Goal: Task Accomplishment & Management: Use online tool/utility

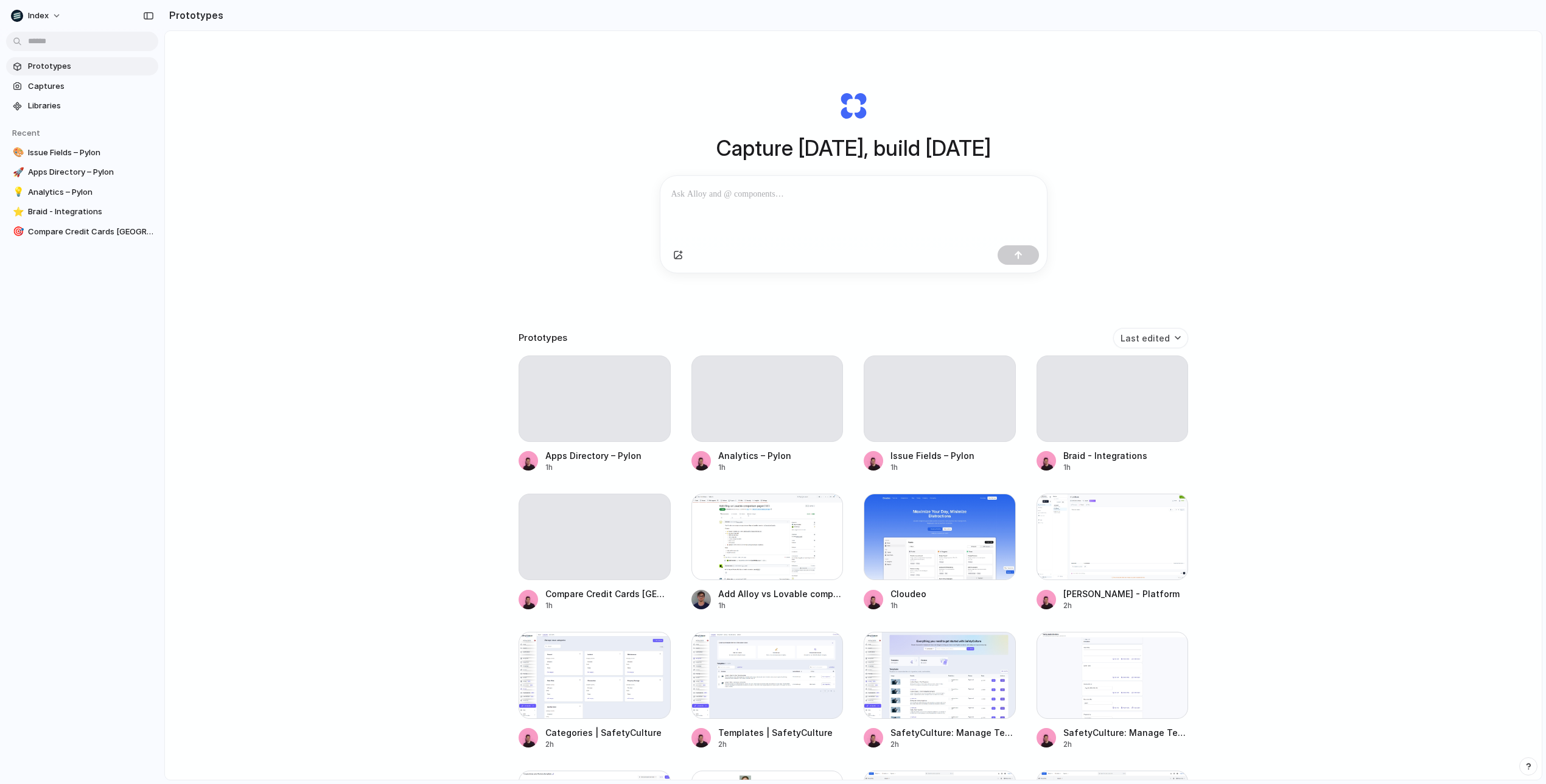
click at [773, 392] on div at bounding box center [773, 392] width 0 height 0
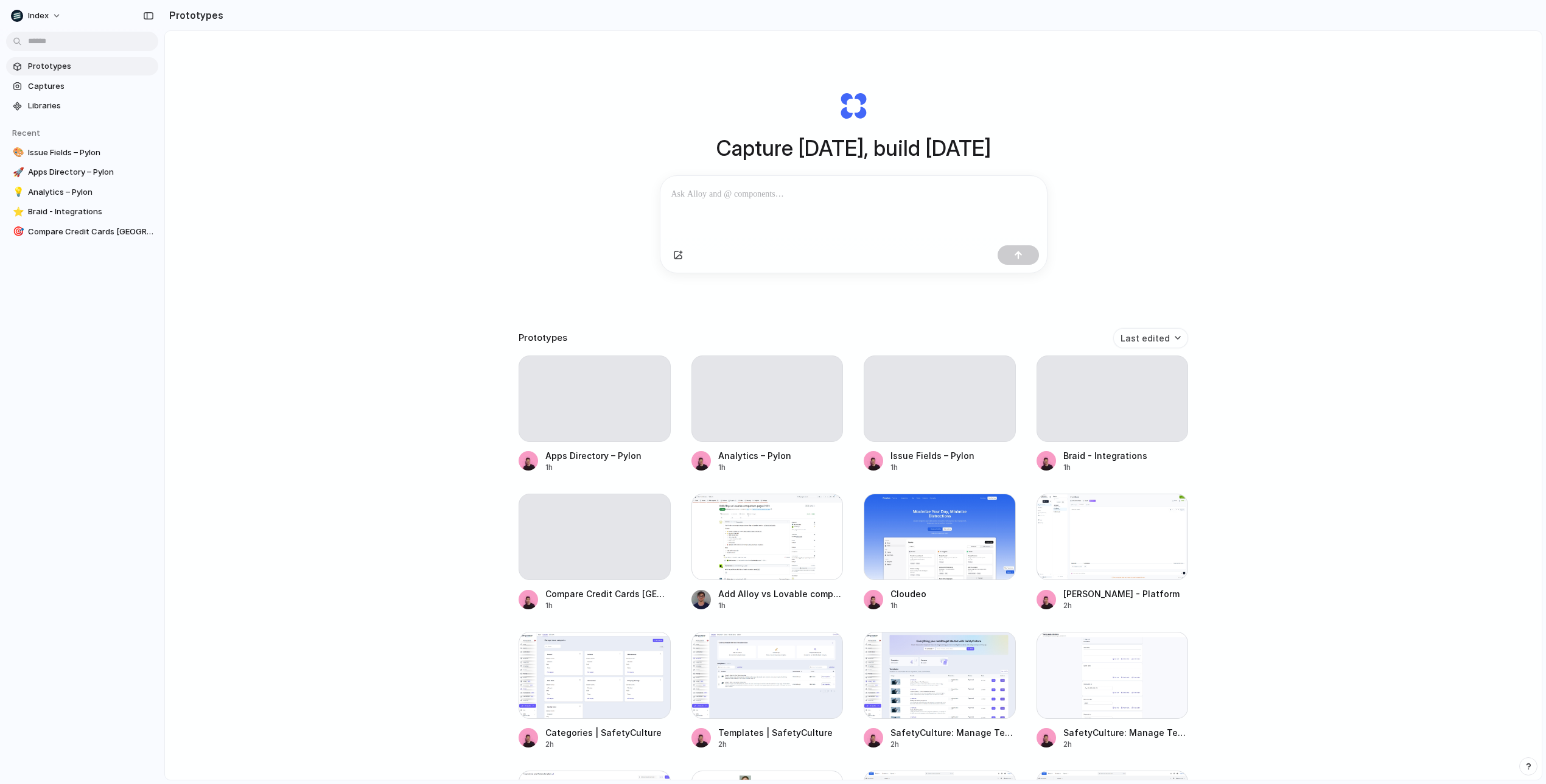
click at [773, 392] on div at bounding box center [773, 392] width 0 height 0
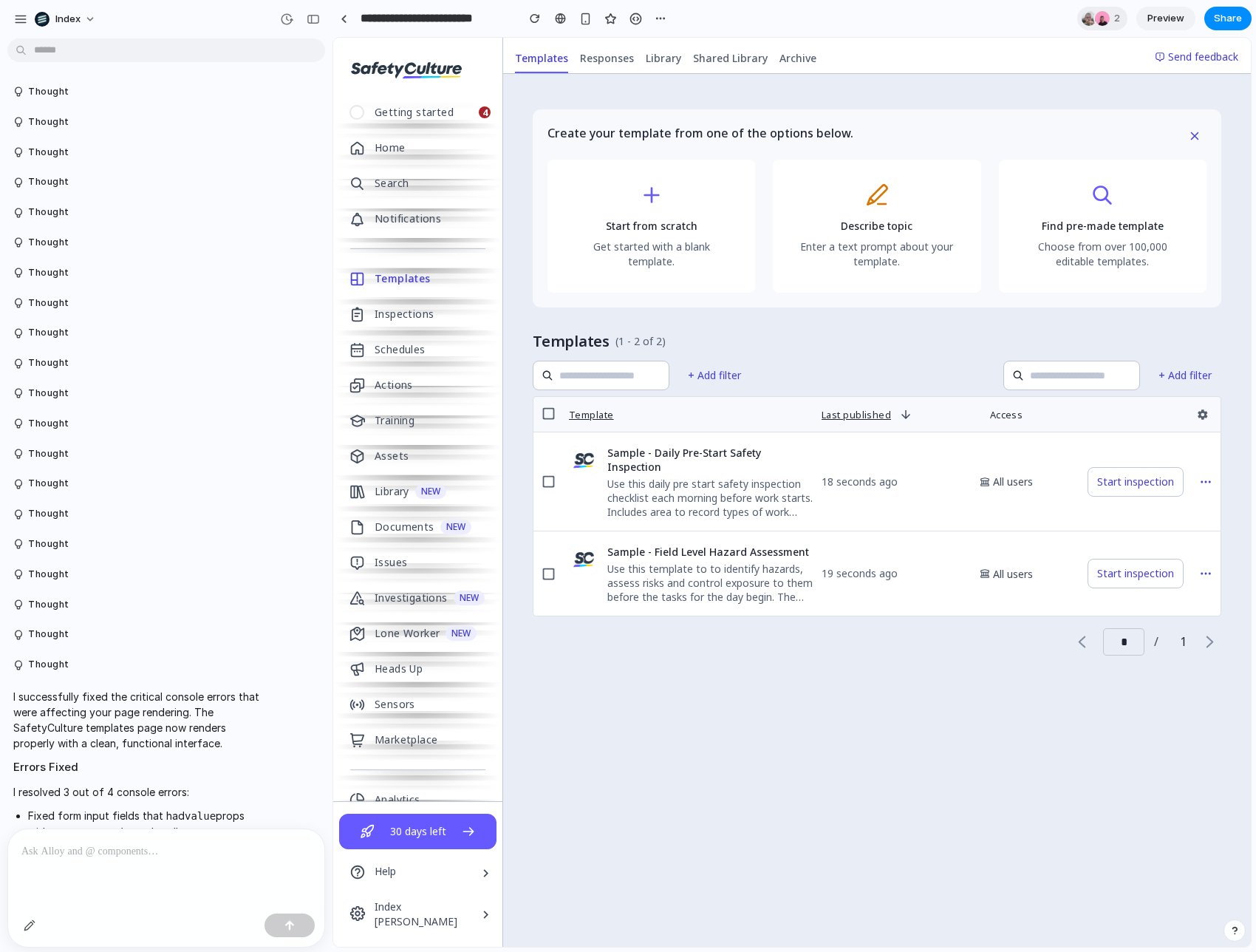
scroll to position [2144, 0]
